Goal: Information Seeking & Learning: Learn about a topic

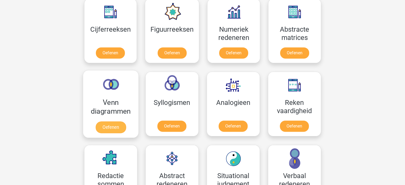
scroll to position [213, 0]
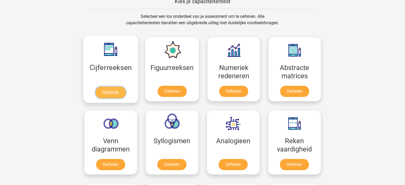
click at [108, 87] on link "Oefenen" at bounding box center [110, 93] width 30 height 12
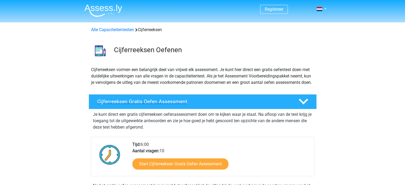
scroll to position [27, 0]
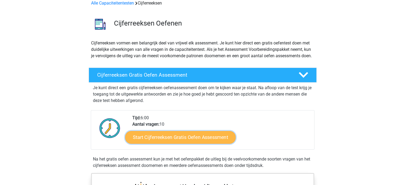
click at [165, 143] on link "Start Cijferreeksen Gratis Oefen Assessment" at bounding box center [180, 137] width 111 height 13
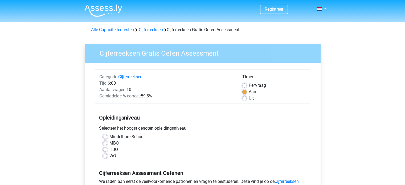
click at [109, 144] on label "MBO" at bounding box center [113, 143] width 9 height 6
click at [107, 144] on input "MBO" at bounding box center [105, 142] width 4 height 5
radio input "true"
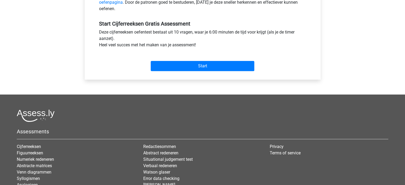
scroll to position [186, 0]
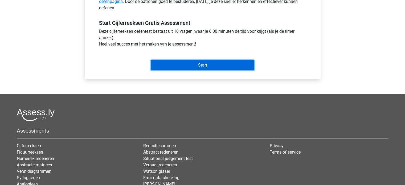
click at [191, 66] on input "Start" at bounding box center [203, 65] width 104 height 10
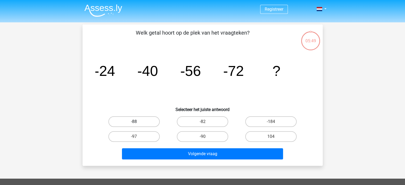
click at [137, 120] on label "-88" at bounding box center [133, 121] width 51 height 11
click at [137, 122] on input "-88" at bounding box center [135, 123] width 3 height 3
radio input "true"
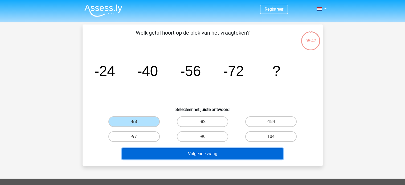
click at [201, 153] on button "Volgende vraag" at bounding box center [202, 153] width 161 height 11
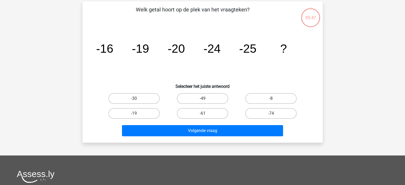
scroll to position [24, 0]
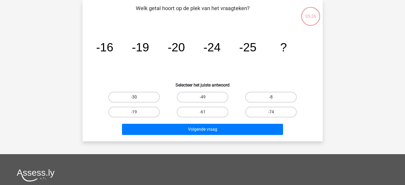
click at [128, 97] on label "-30" at bounding box center [133, 97] width 51 height 11
click at [134, 97] on input "-30" at bounding box center [135, 98] width 3 height 3
radio input "true"
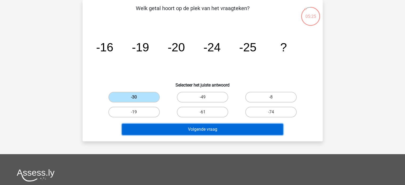
click at [207, 130] on button "Volgende vraag" at bounding box center [202, 129] width 161 height 11
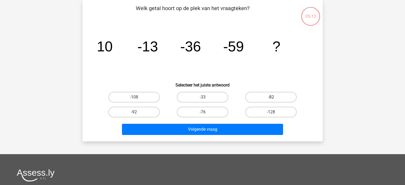
click at [279, 99] on label "-82" at bounding box center [270, 97] width 51 height 11
click at [275, 99] on input "-82" at bounding box center [272, 98] width 3 height 3
radio input "true"
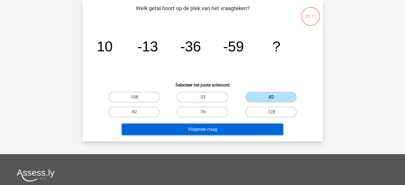
click at [208, 131] on button "Volgende vraag" at bounding box center [202, 129] width 161 height 11
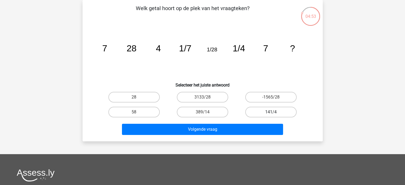
click at [264, 113] on label "141/4" at bounding box center [270, 112] width 51 height 11
click at [271, 113] on input "141/4" at bounding box center [272, 113] width 3 height 3
radio input "true"
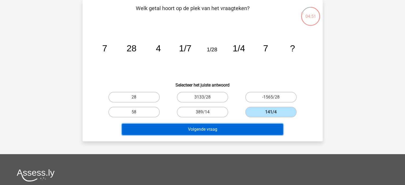
click at [184, 128] on button "Volgende vraag" at bounding box center [202, 129] width 161 height 11
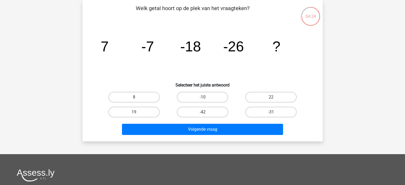
click at [209, 111] on label "-42" at bounding box center [202, 112] width 51 height 11
click at [206, 112] on input "-42" at bounding box center [203, 113] width 3 height 3
radio input "true"
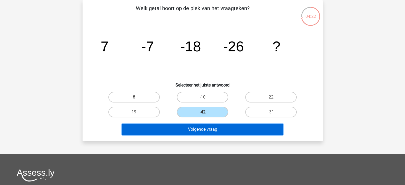
click at [206, 131] on button "Volgende vraag" at bounding box center [202, 129] width 161 height 11
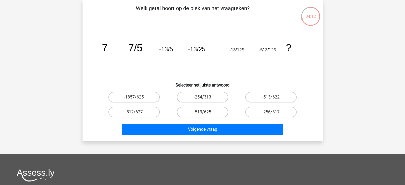
click at [213, 112] on label "-513/625" at bounding box center [202, 112] width 51 height 11
click at [206, 112] on input "-513/625" at bounding box center [203, 113] width 3 height 3
radio input "true"
click at [275, 113] on label "-256/317" at bounding box center [270, 112] width 51 height 11
click at [275, 113] on input "-256/317" at bounding box center [272, 113] width 3 height 3
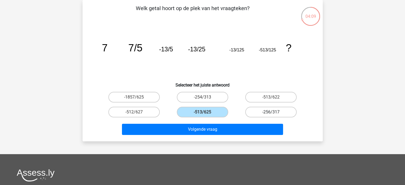
radio input "true"
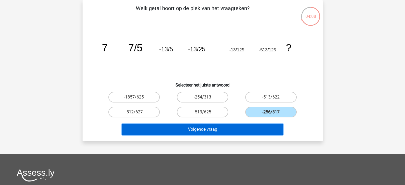
click at [244, 132] on button "Volgende vraag" at bounding box center [202, 129] width 161 height 11
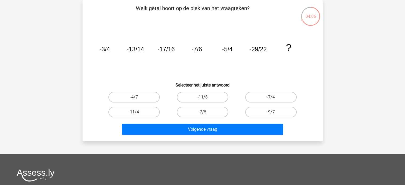
click at [201, 97] on label "-11/8" at bounding box center [202, 97] width 51 height 11
click at [202, 97] on input "-11/8" at bounding box center [203, 98] width 3 height 3
radio input "true"
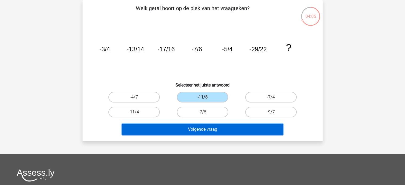
click at [211, 133] on button "Volgende vraag" at bounding box center [202, 129] width 161 height 11
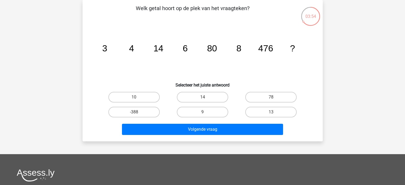
click at [204, 112] on input "9" at bounding box center [203, 113] width 3 height 3
radio input "true"
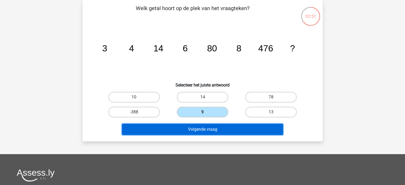
click at [202, 133] on button "Volgende vraag" at bounding box center [202, 129] width 161 height 11
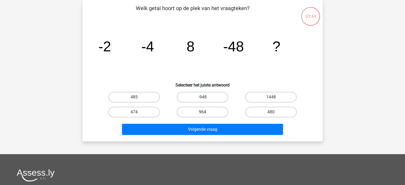
click at [209, 114] on label "964" at bounding box center [202, 112] width 51 height 11
click at [206, 114] on input "964" at bounding box center [203, 113] width 3 height 3
radio input "true"
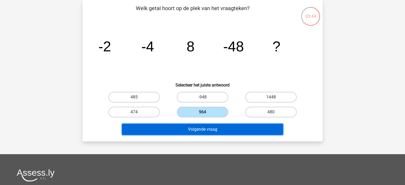
click at [208, 128] on button "Volgende vraag" at bounding box center [202, 129] width 161 height 11
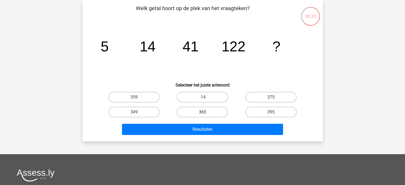
click at [208, 113] on label "365" at bounding box center [202, 112] width 51 height 11
click at [206, 113] on input "365" at bounding box center [203, 113] width 3 height 3
radio input "true"
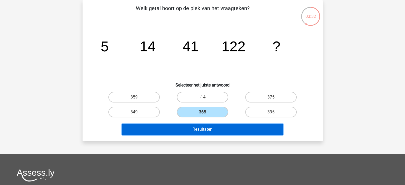
click at [202, 130] on button "Resultaten" at bounding box center [202, 129] width 161 height 11
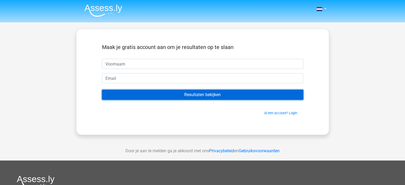
click at [177, 97] on input "Resultaten bekijken" at bounding box center [202, 95] width 201 height 10
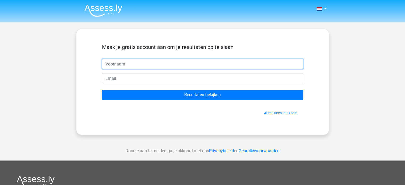
click at [152, 60] on input "text" at bounding box center [202, 64] width 201 height 10
type input "[PERSON_NAME]"
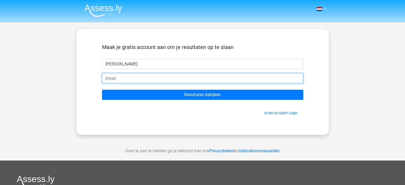
click at [131, 79] on input "email" at bounding box center [202, 78] width 201 height 10
type input "[EMAIL_ADDRESS][DOMAIN_NAME]"
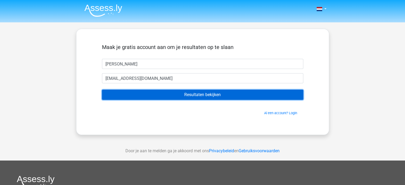
click at [174, 95] on input "Resultaten bekijken" at bounding box center [202, 95] width 201 height 10
click at [220, 97] on input "Resultaten bekijken" at bounding box center [202, 95] width 201 height 10
click at [234, 96] on input "Resultaten bekijken" at bounding box center [202, 95] width 201 height 10
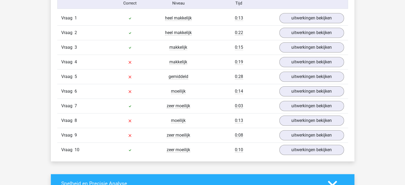
scroll to position [389, 0]
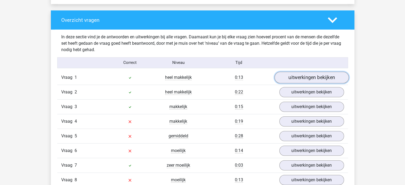
click at [326, 74] on link "uitwerkingen bekijken" at bounding box center [311, 78] width 74 height 12
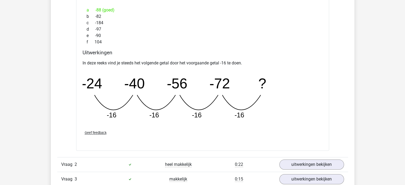
scroll to position [602, 0]
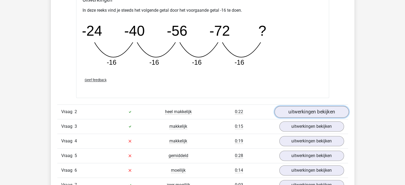
click at [291, 111] on link "uitwerkingen bekijken" at bounding box center [311, 112] width 74 height 12
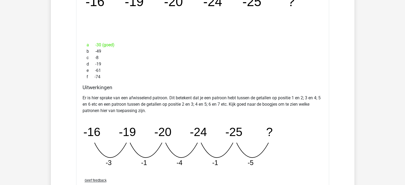
scroll to position [869, 0]
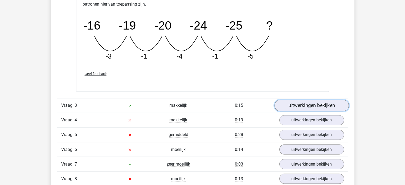
click at [308, 106] on link "uitwerkingen bekijken" at bounding box center [311, 106] width 74 height 12
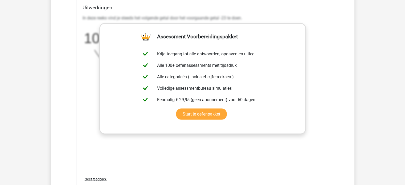
scroll to position [1082, 0]
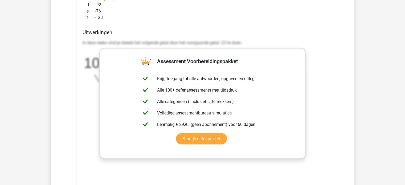
click at [322, 55] on div "In deze reeks vind je steeds het volgende getal door het voorgaande getal -23 t…" at bounding box center [203, 72] width 240 height 68
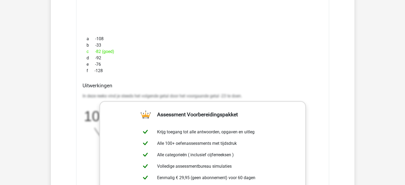
scroll to position [1108, 0]
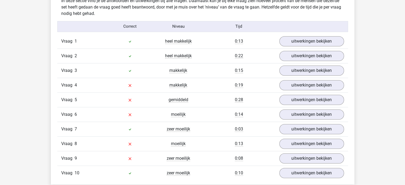
scroll to position [426, 0]
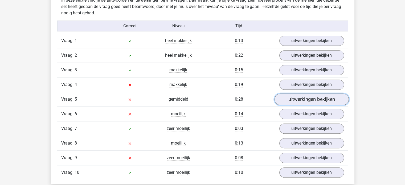
click at [311, 100] on link "uitwerkingen bekijken" at bounding box center [311, 99] width 74 height 12
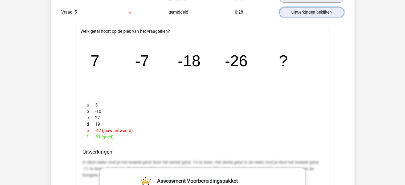
scroll to position [586, 0]
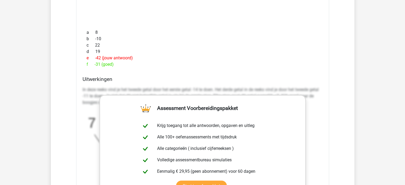
click at [287, 77] on h4 "Uitwerkingen" at bounding box center [203, 79] width 240 height 6
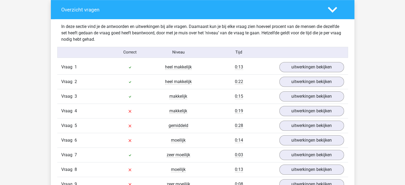
scroll to position [453, 0]
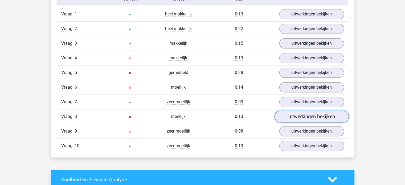
click at [313, 117] on link "uitwerkingen bekijken" at bounding box center [311, 117] width 74 height 12
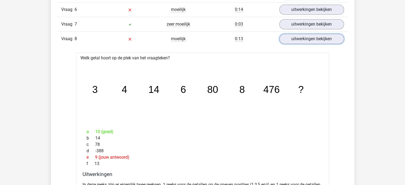
scroll to position [533, 0]
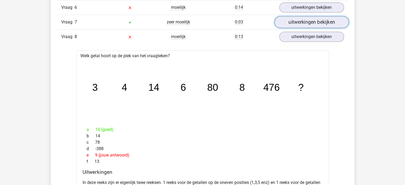
click at [299, 19] on link "uitwerkingen bekijken" at bounding box center [311, 22] width 74 height 12
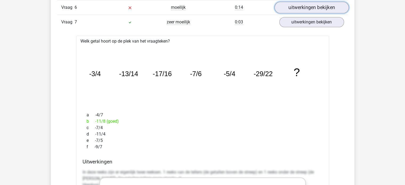
click at [299, 7] on link "uitwerkingen bekijken" at bounding box center [311, 8] width 74 height 12
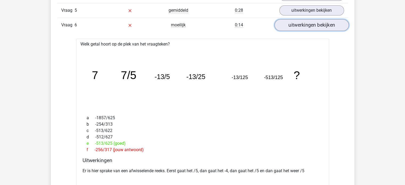
scroll to position [506, 0]
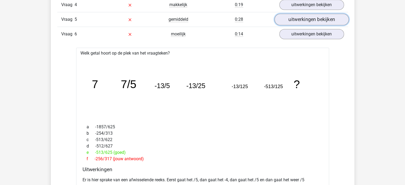
click at [299, 19] on link "uitwerkingen bekijken" at bounding box center [311, 20] width 74 height 12
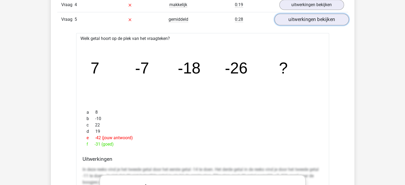
scroll to position [479, 0]
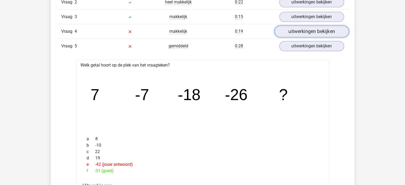
click at [298, 31] on link "uitwerkingen bekijken" at bounding box center [311, 32] width 74 height 12
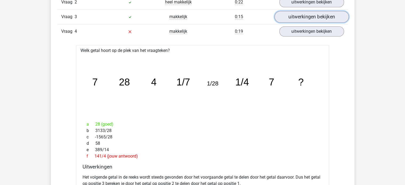
click at [300, 13] on link "uitwerkingen bekijken" at bounding box center [311, 17] width 74 height 12
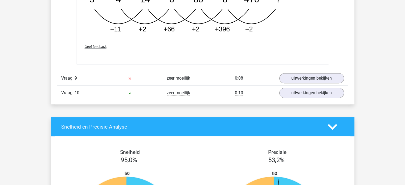
scroll to position [2263, 0]
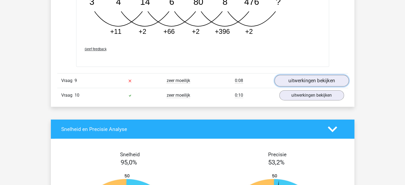
click at [290, 79] on link "uitwerkingen bekijken" at bounding box center [311, 81] width 74 height 12
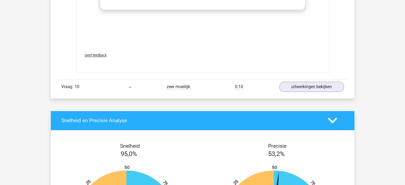
scroll to position [2636, 0]
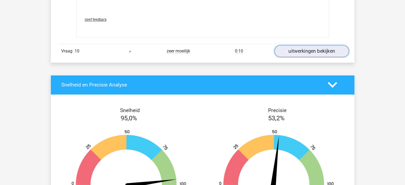
click at [284, 50] on link "uitwerkingen bekijken" at bounding box center [311, 51] width 74 height 12
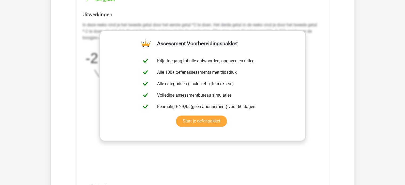
scroll to position [2397, 0]
